Goal: Transaction & Acquisition: Purchase product/service

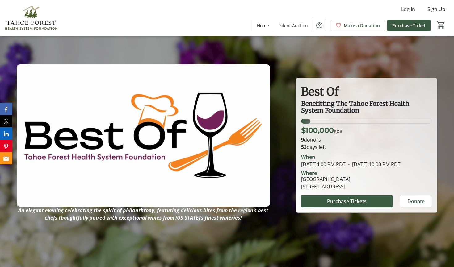
click at [327, 71] on div at bounding box center [227, 133] width 454 height 267
click at [184, 68] on img at bounding box center [143, 136] width 253 height 142
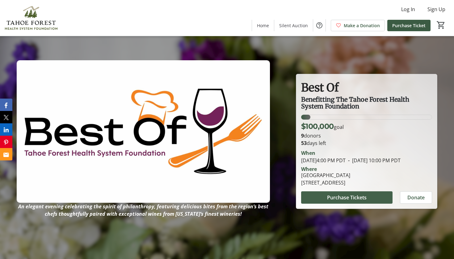
click at [343, 200] on span "Purchase Tickets" at bounding box center [347, 197] width 40 height 7
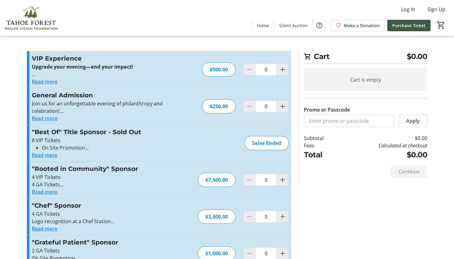
click at [161, 42] on div "Cart $0.00 Cart is empty Promo or Passcode Apply Subtotal $0.00 Fees Calculated…" at bounding box center [227, 139] width 408 height 279
click at [7, 78] on tr-checkout-feature-upsell-ui "Cart $0.00 Cart is empty Promo or Passcode Apply Subtotal $0.00 Fees Calculated…" at bounding box center [227, 139] width 454 height 279
click at [43, 81] on button "Read more" at bounding box center [45, 81] width 26 height 7
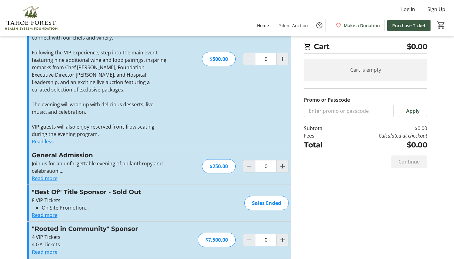
scroll to position [81, 0]
